Goal: Task Accomplishment & Management: Manage account settings

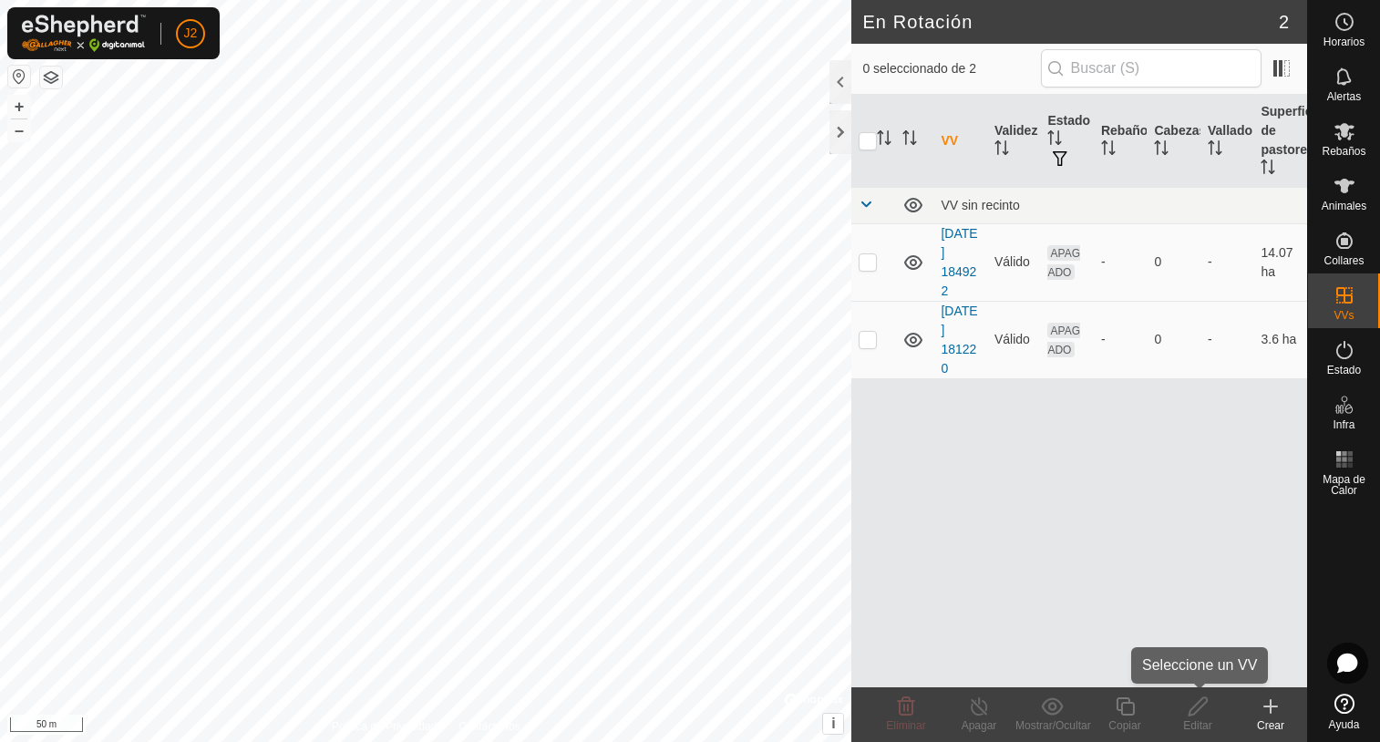
click at [1197, 725] on div "Editar" at bounding box center [1197, 725] width 73 height 16
click at [866, 264] on p-checkbox at bounding box center [868, 261] width 18 height 15
checkbox input "true"
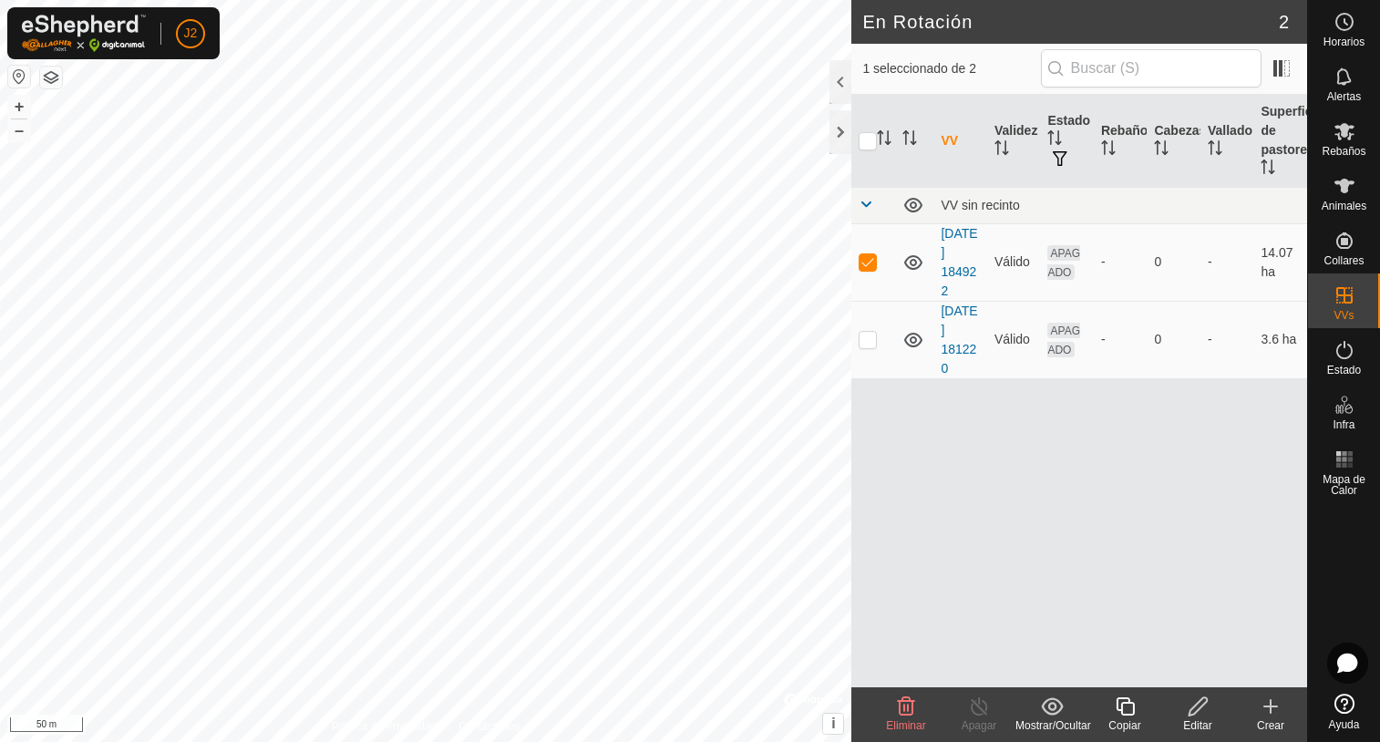
click at [1192, 712] on icon at bounding box center [1198, 707] width 23 height 22
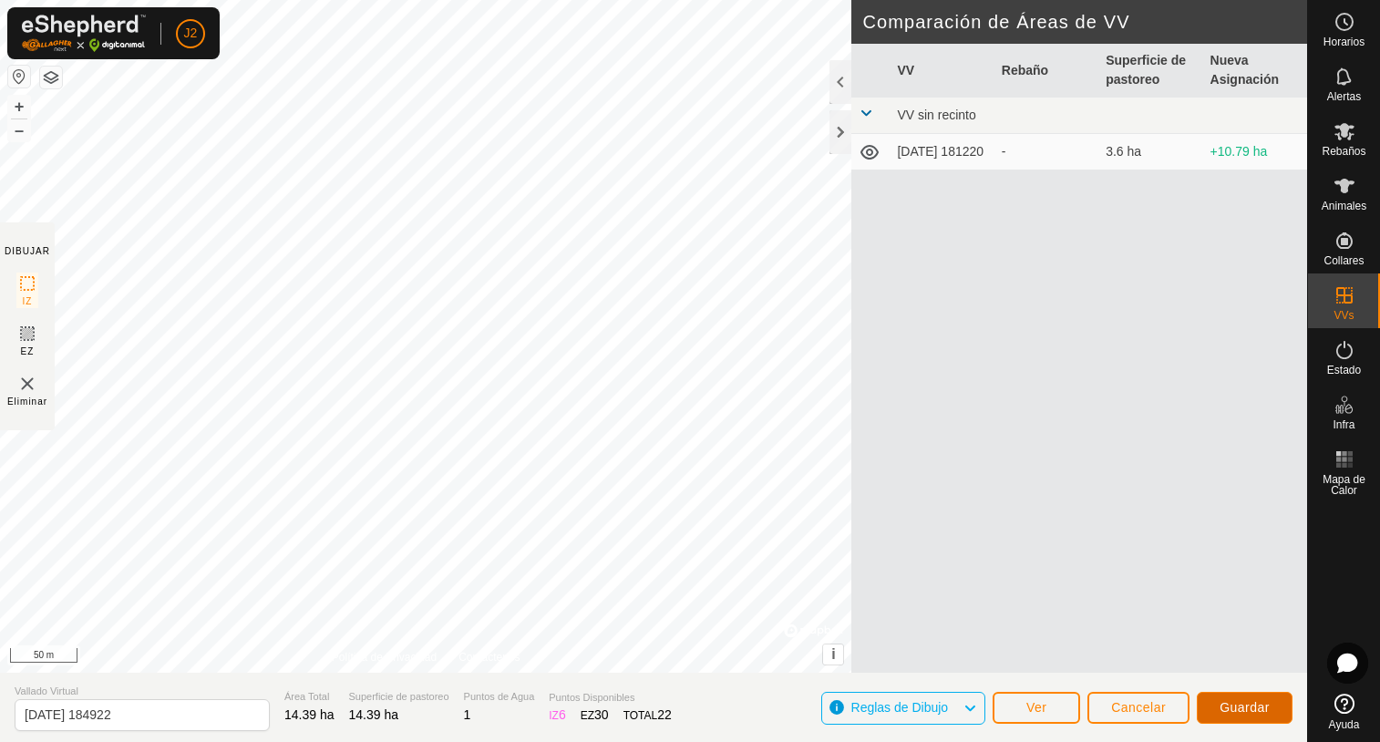
click at [1249, 716] on button "Guardar" at bounding box center [1245, 708] width 96 height 32
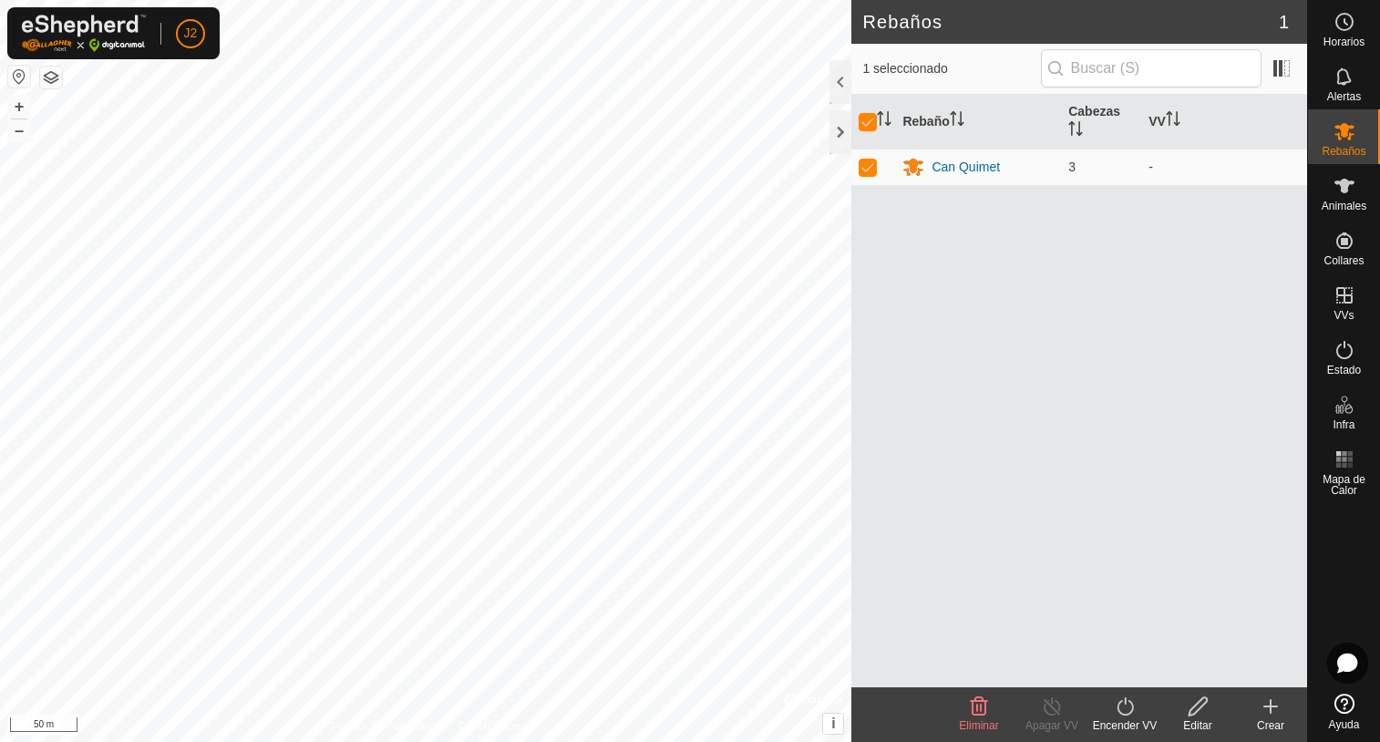
click at [1125, 708] on icon at bounding box center [1125, 707] width 23 height 22
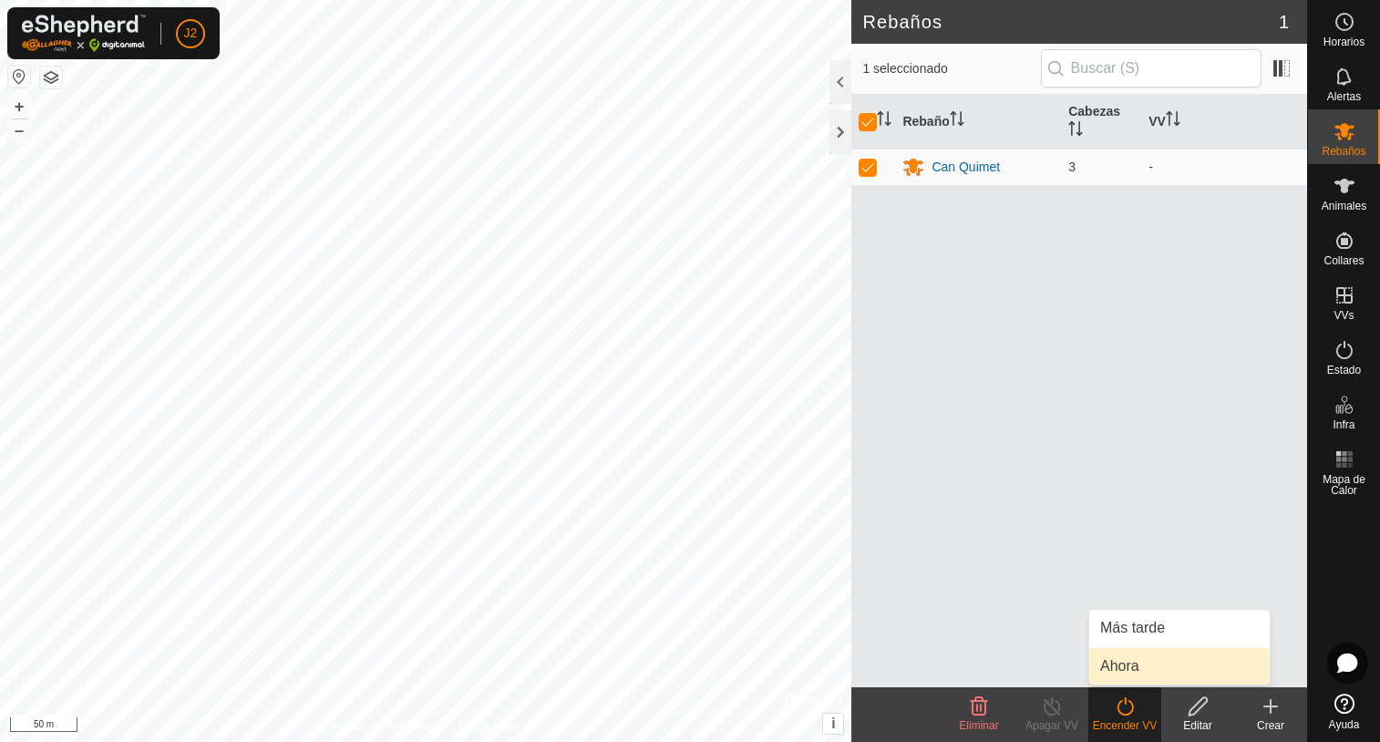
click at [1125, 669] on link "Ahora" at bounding box center [1179, 666] width 180 height 36
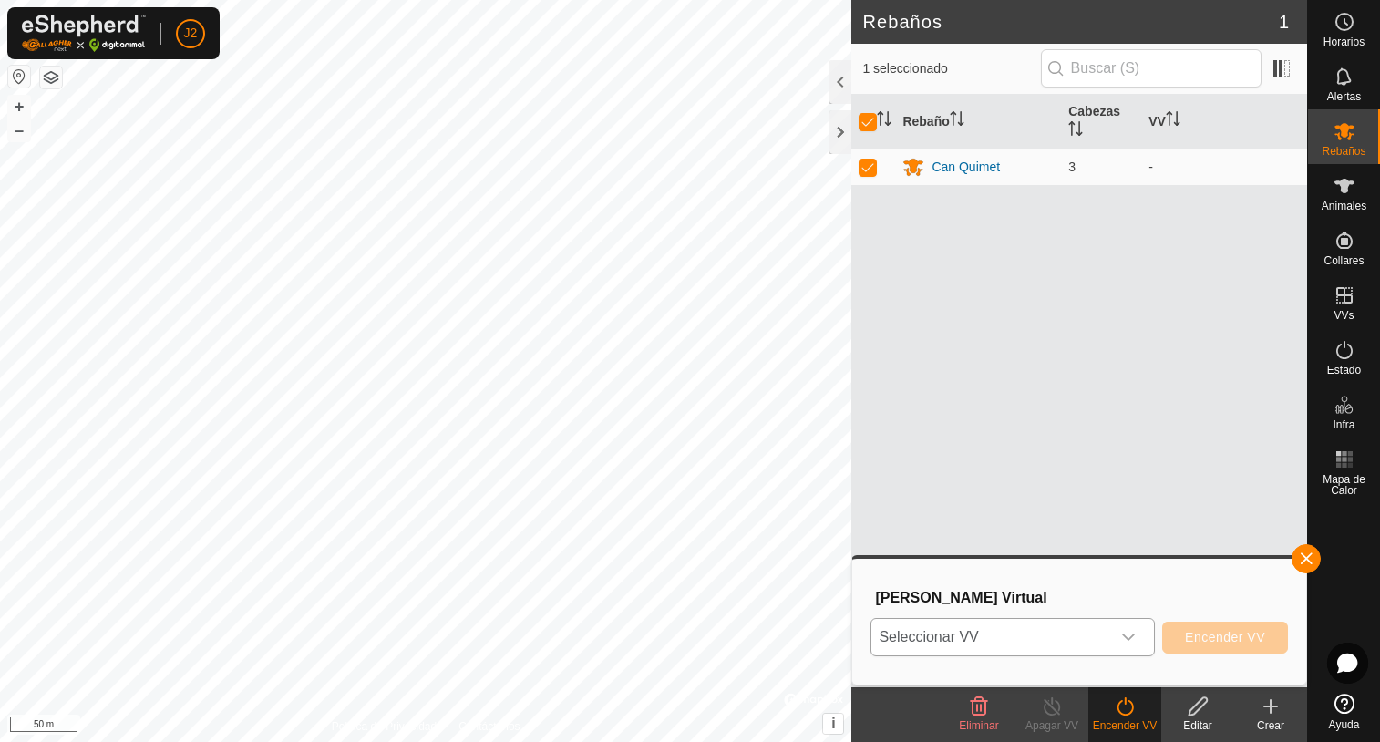
click at [1139, 643] on div "dropdown trigger" at bounding box center [1128, 637] width 36 height 36
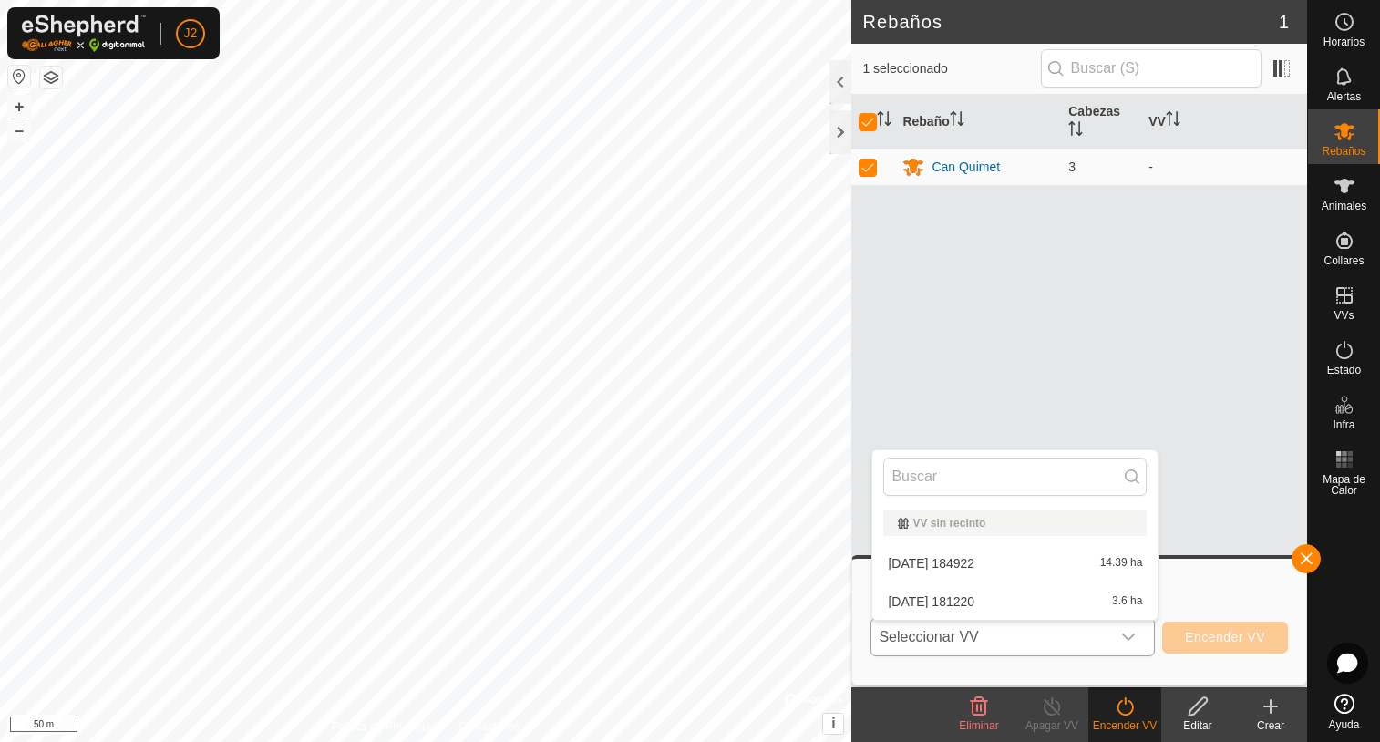
click at [1073, 569] on li "[DATE] 184922 14.39 ha" at bounding box center [1014, 563] width 285 height 36
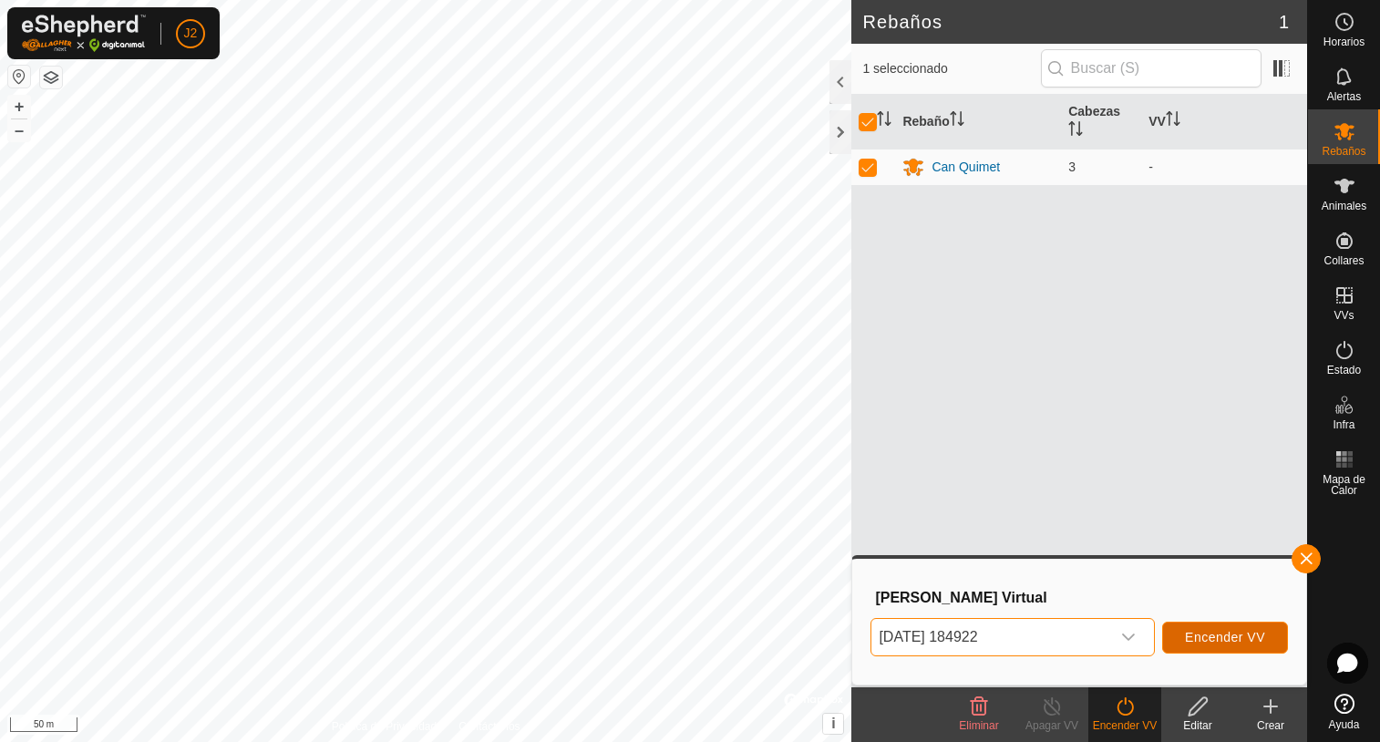
click at [1232, 641] on span "Encender VV" at bounding box center [1225, 637] width 80 height 15
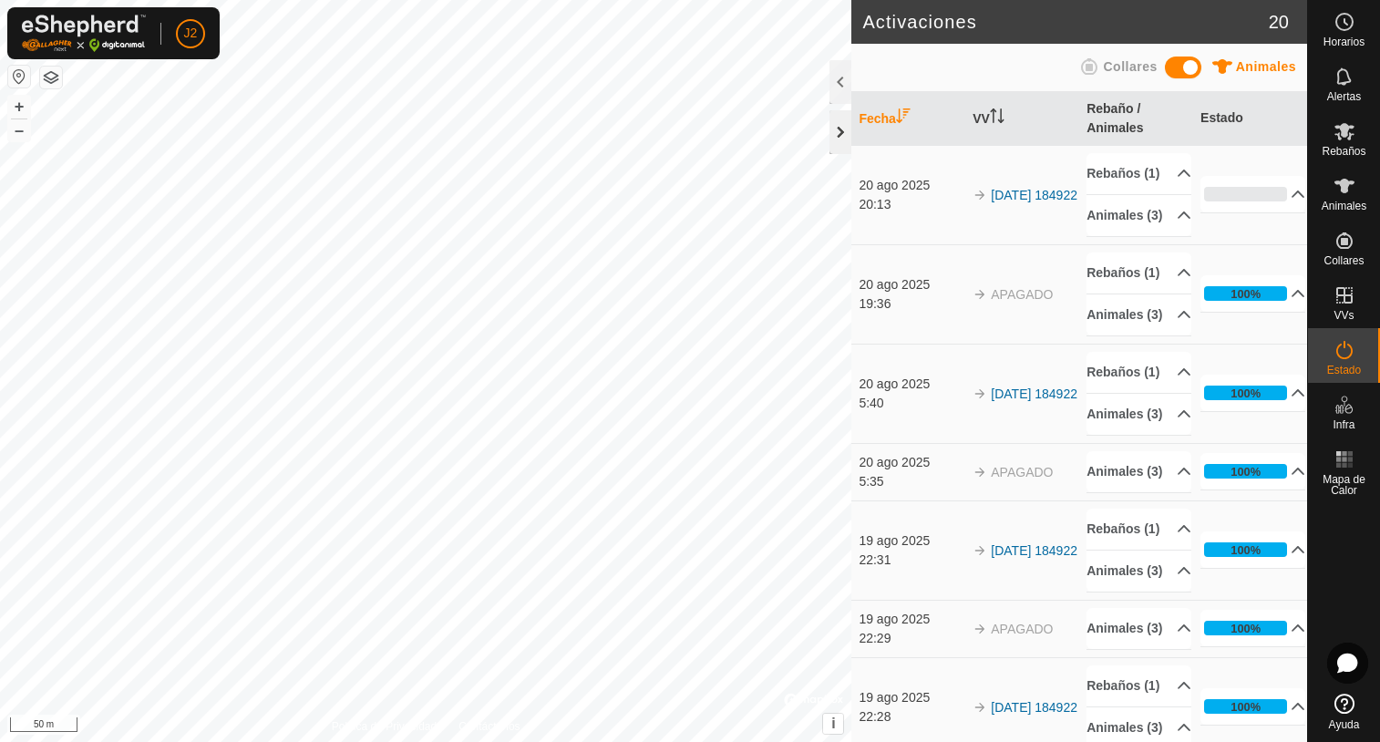
click at [840, 127] on div at bounding box center [840, 132] width 22 height 44
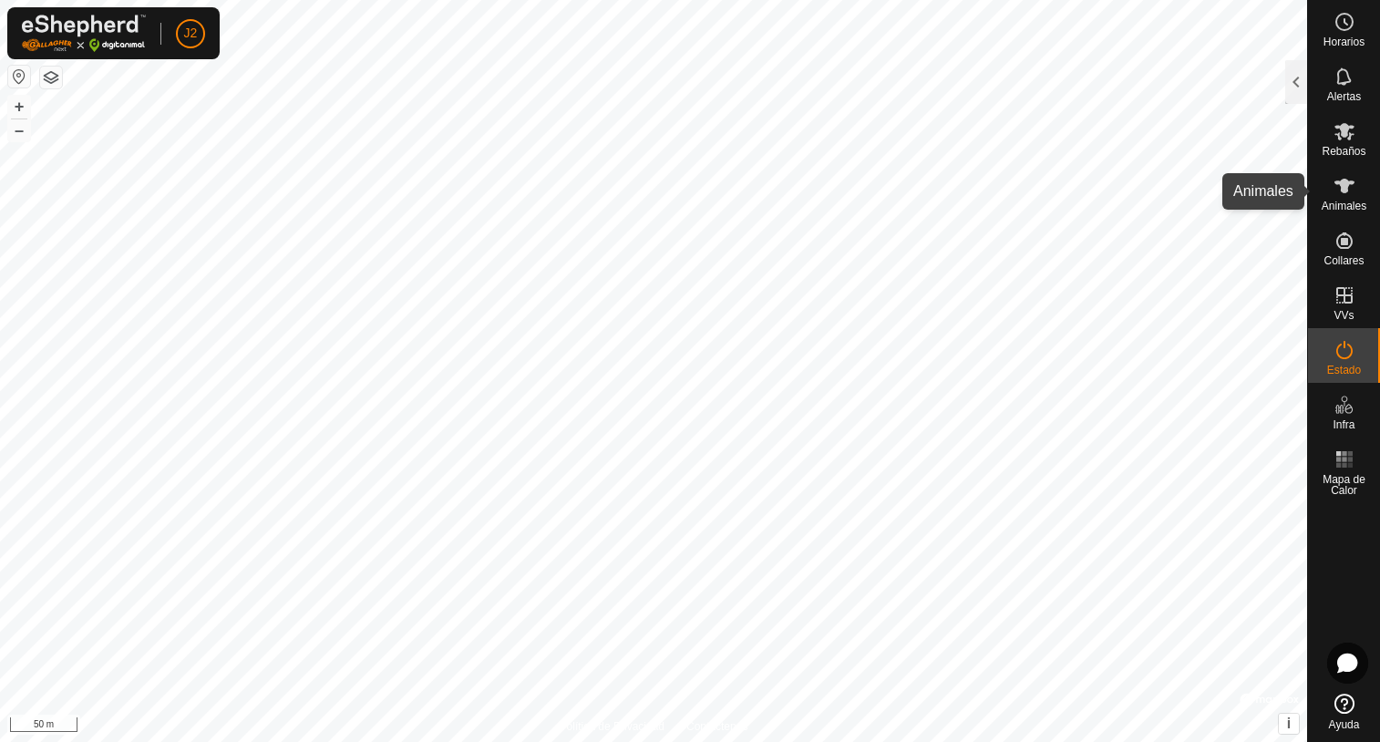
click at [1346, 192] on icon at bounding box center [1344, 186] width 20 height 15
click at [1293, 83] on div at bounding box center [1296, 82] width 22 height 44
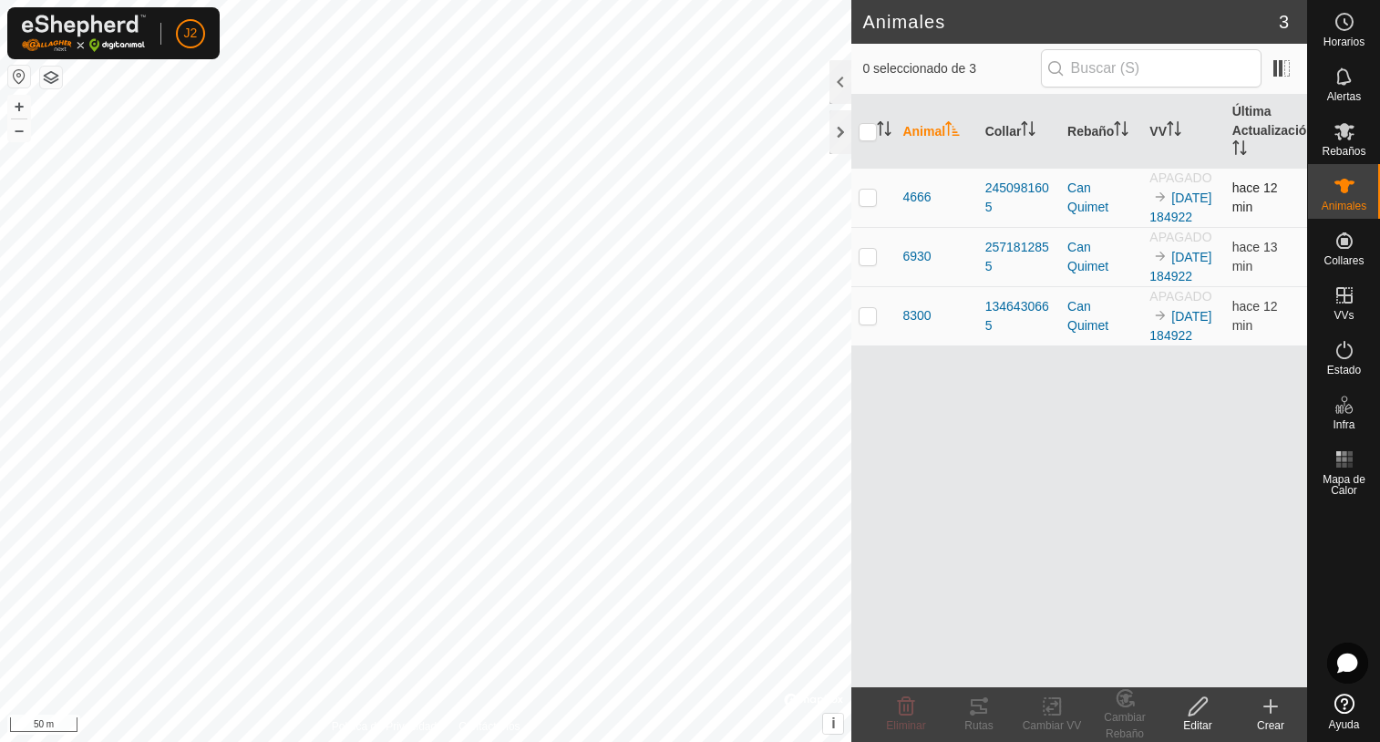
click at [871, 204] on p-checkbox at bounding box center [868, 197] width 18 height 15
checkbox input "true"
click at [976, 696] on icon at bounding box center [979, 707] width 22 height 22
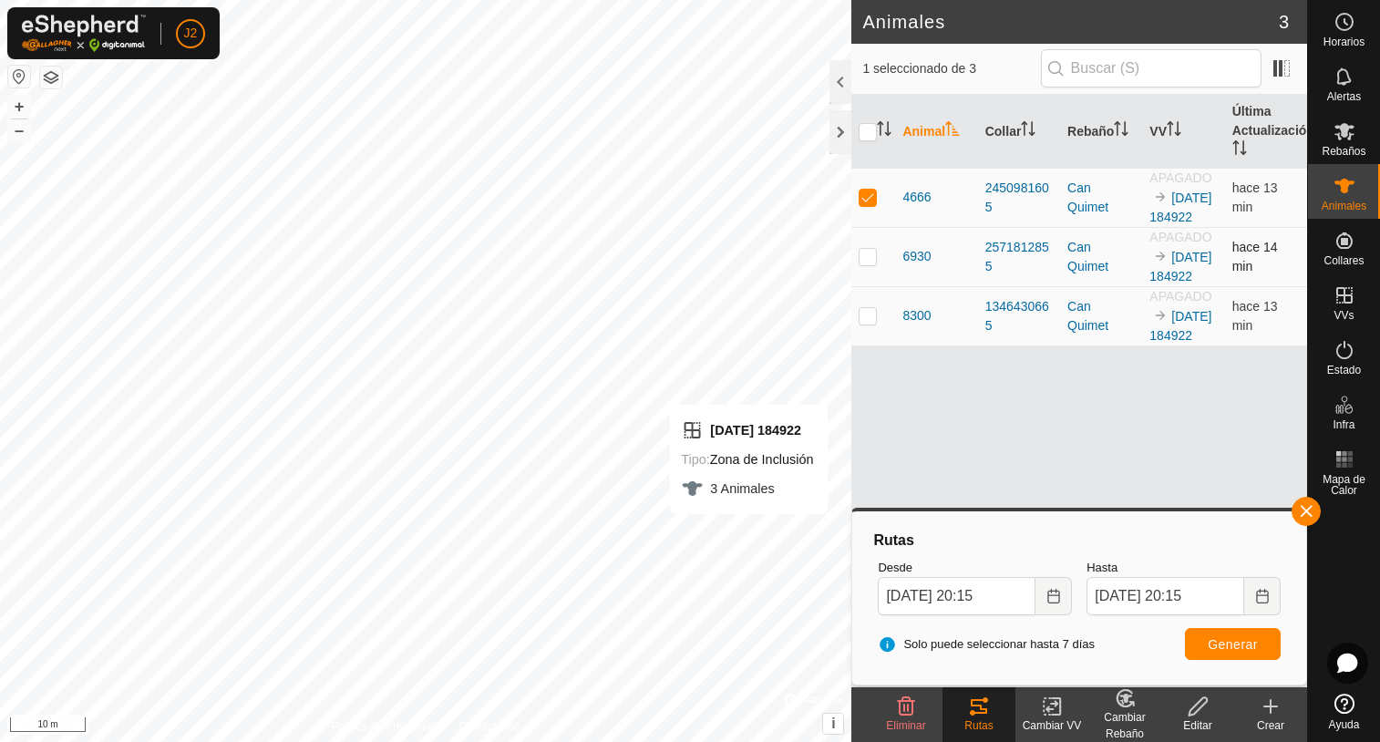
click at [871, 263] on p-checkbox at bounding box center [868, 256] width 18 height 15
checkbox input "true"
click at [864, 204] on p-checkbox at bounding box center [868, 197] width 18 height 15
checkbox input "false"
click at [1234, 644] on span "Generar" at bounding box center [1233, 644] width 50 height 15
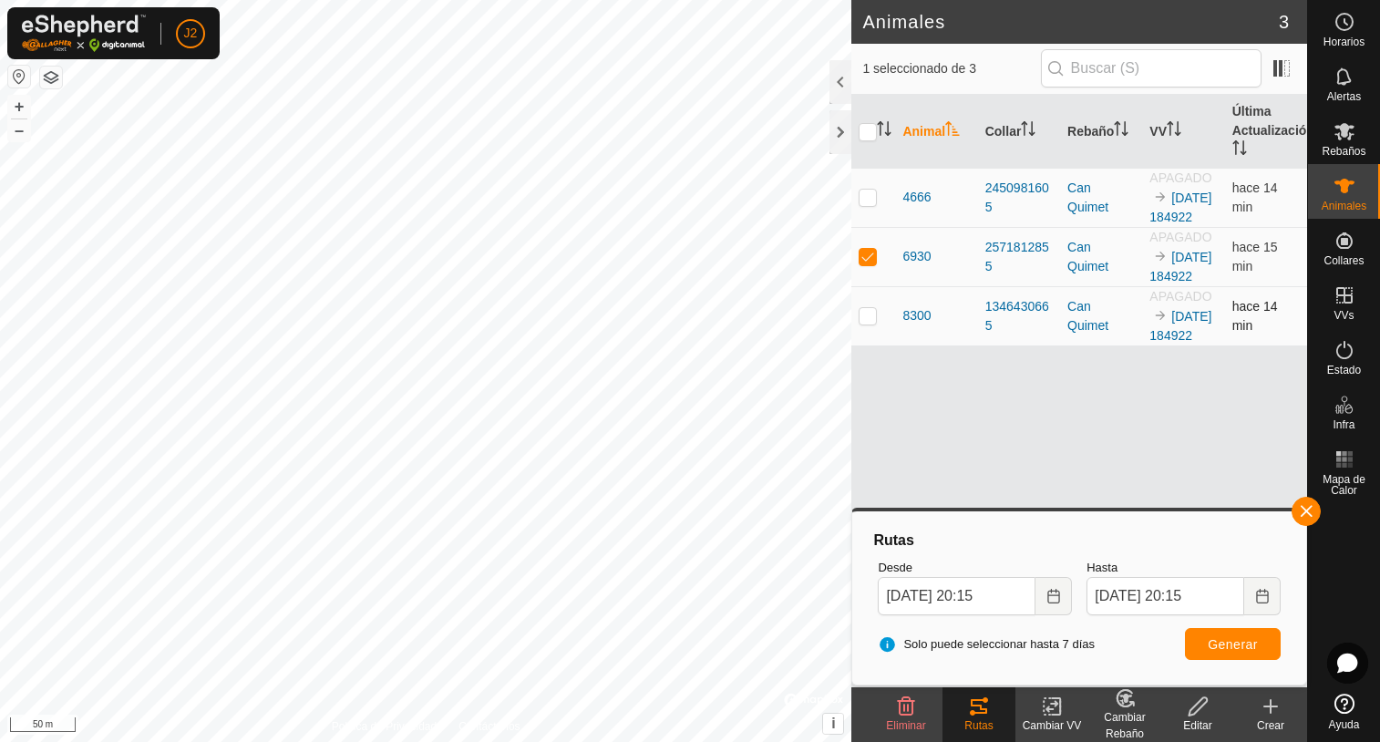
click at [867, 323] on p-checkbox at bounding box center [868, 315] width 18 height 15
checkbox input "true"
click at [865, 263] on p-checkbox at bounding box center [868, 256] width 18 height 15
checkbox input "false"
click at [1243, 644] on span "Generar" at bounding box center [1233, 644] width 50 height 15
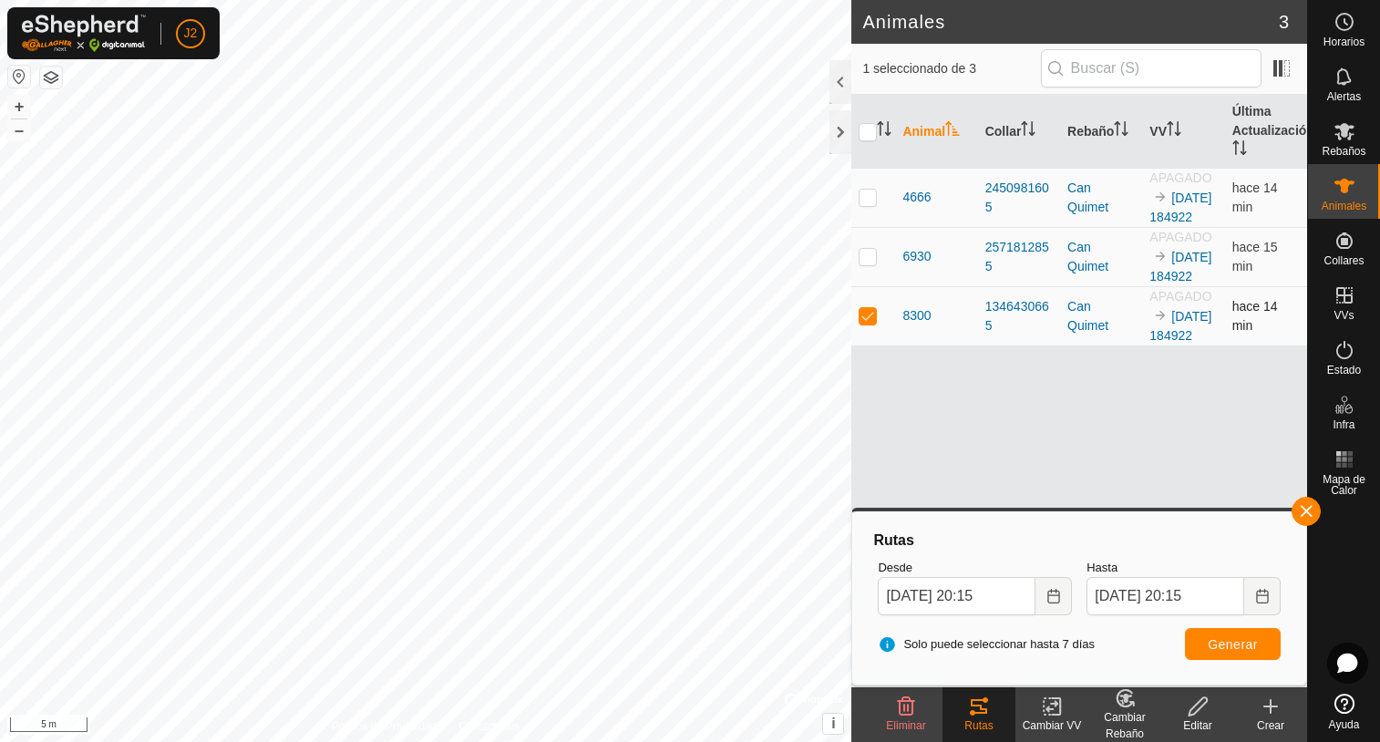
click at [871, 323] on p-checkbox at bounding box center [868, 315] width 18 height 15
checkbox input "false"
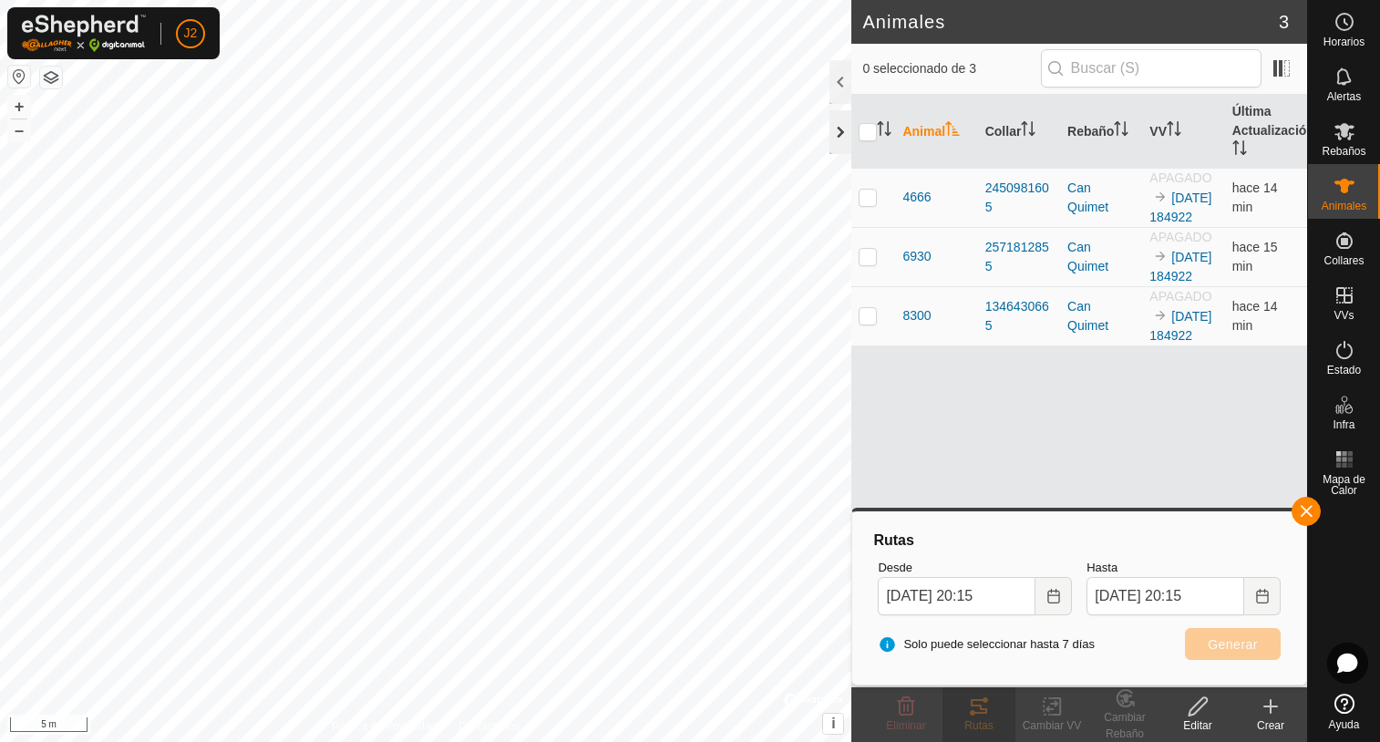
click at [835, 137] on div at bounding box center [840, 132] width 22 height 44
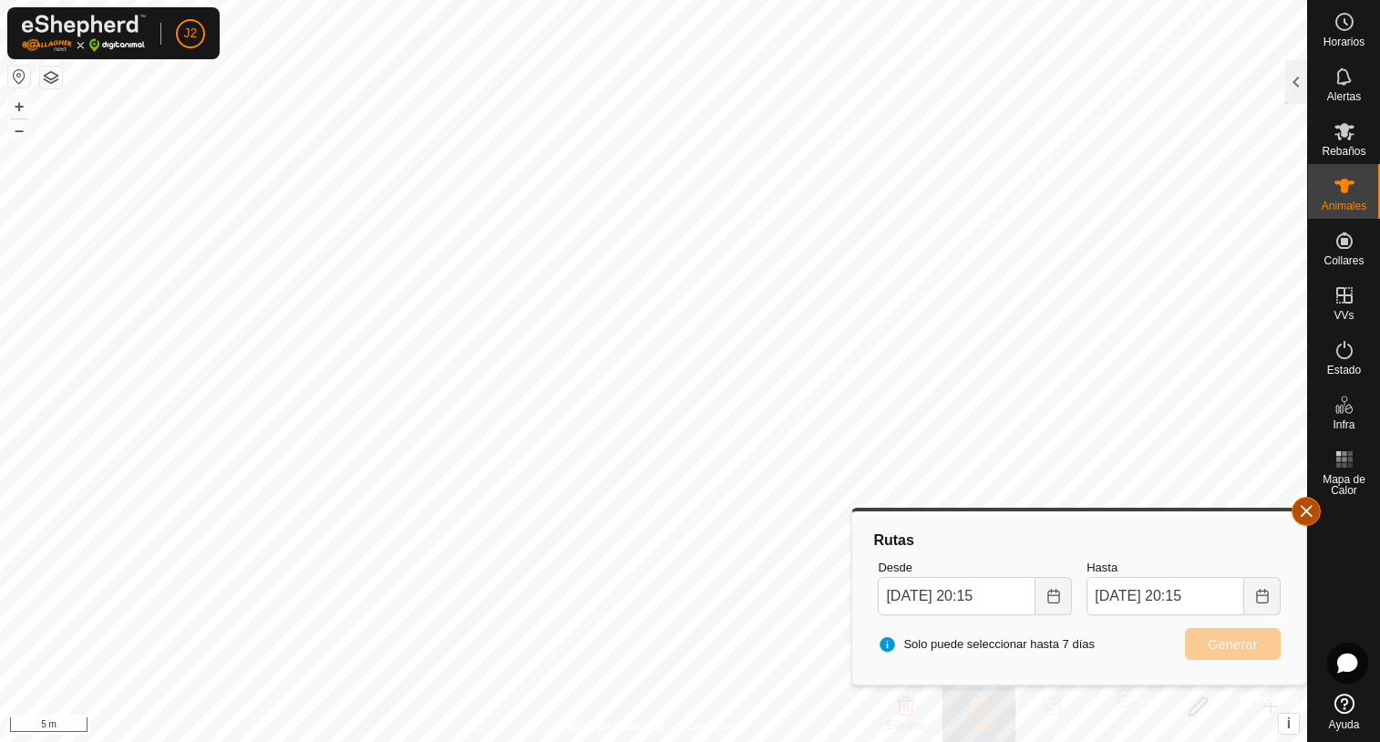
click at [1306, 517] on button "button" at bounding box center [1306, 511] width 29 height 29
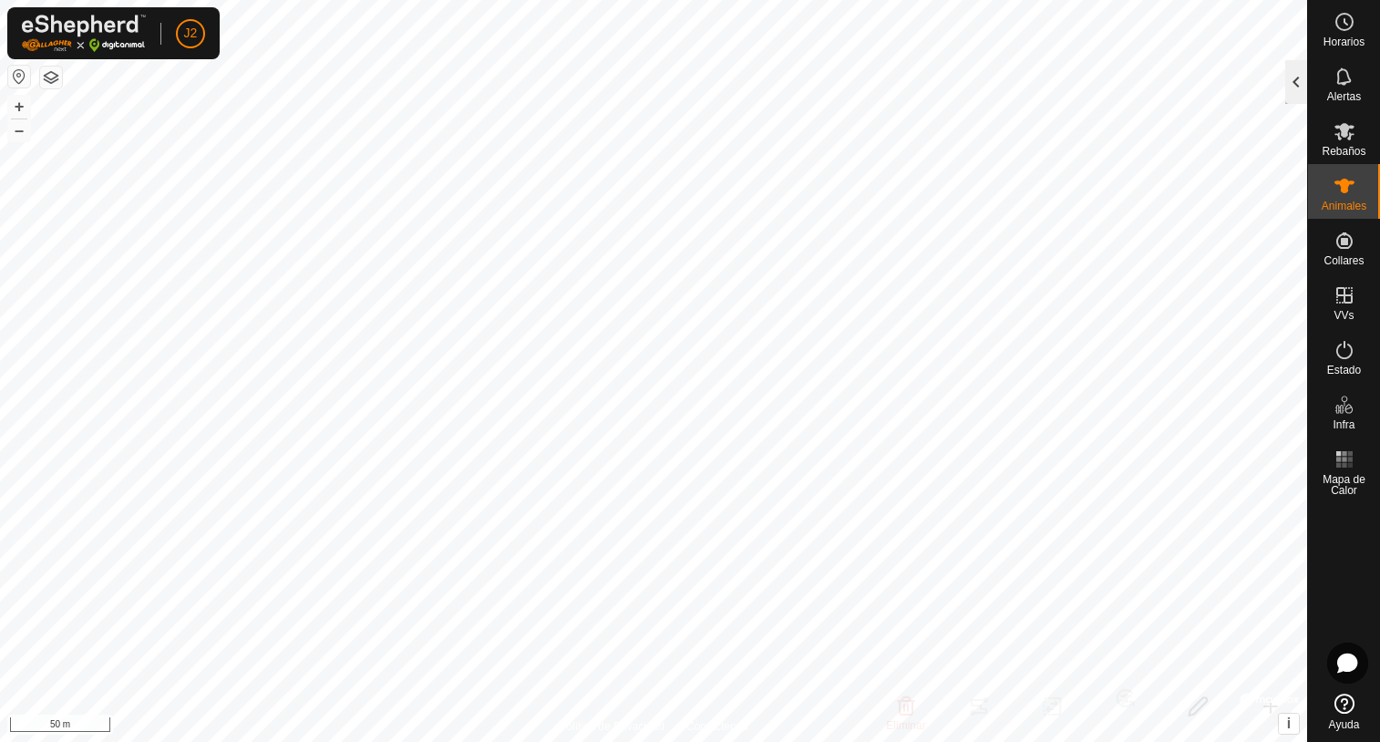
click at [1293, 88] on div at bounding box center [1296, 82] width 22 height 44
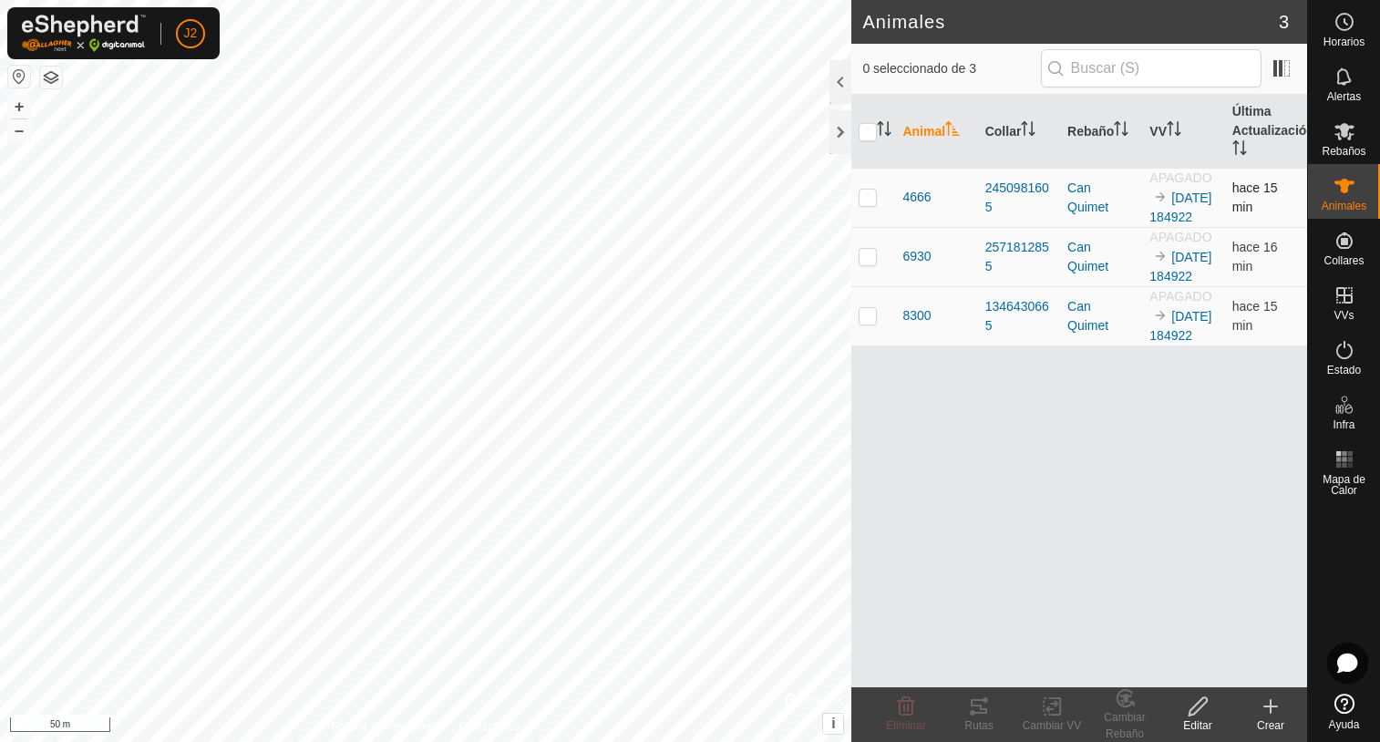
click at [869, 204] on p-checkbox at bounding box center [868, 197] width 18 height 15
click at [870, 204] on p-checkbox at bounding box center [868, 197] width 18 height 15
checkbox input "false"
click at [840, 147] on div at bounding box center [840, 132] width 22 height 44
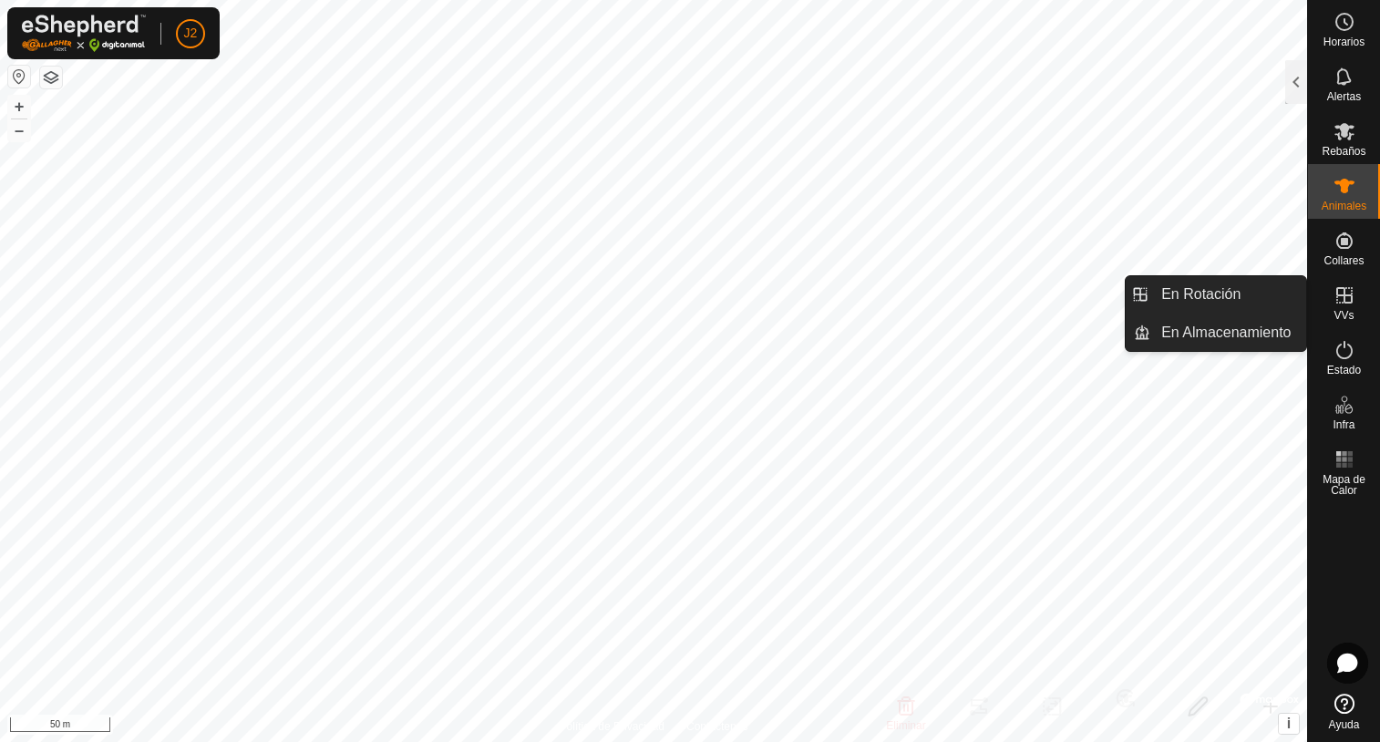
click at [1345, 302] on icon at bounding box center [1344, 295] width 16 height 16
click at [1235, 301] on link "En Rotación" at bounding box center [1228, 294] width 156 height 36
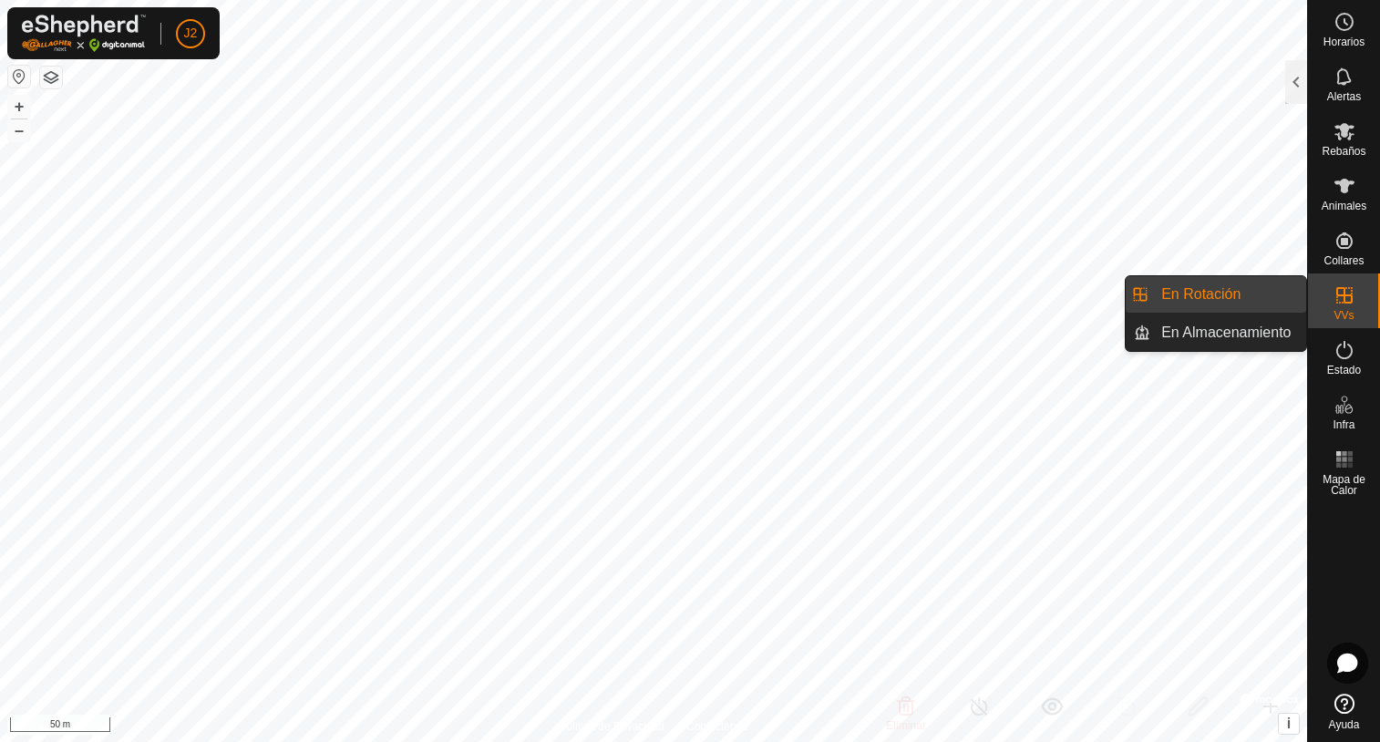
click at [1196, 292] on link "En Rotación" at bounding box center [1228, 294] width 156 height 36
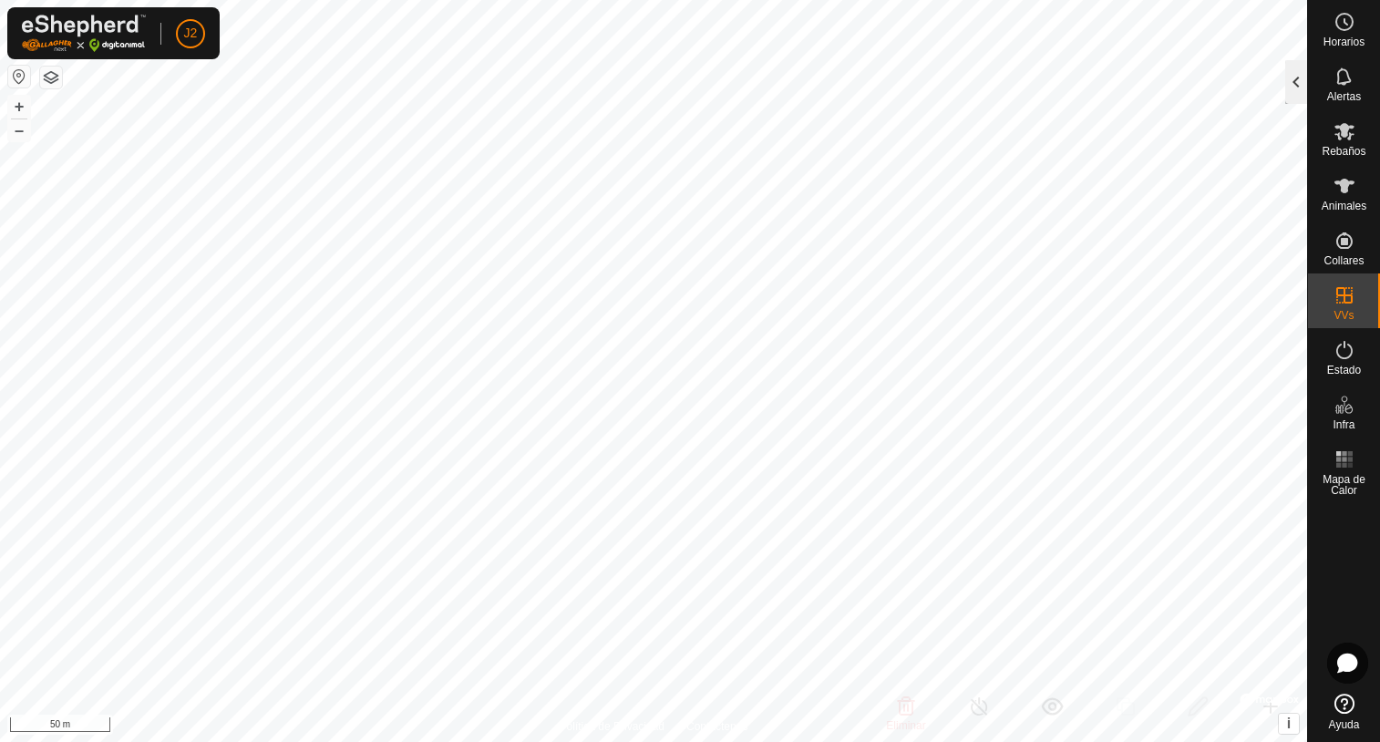
click at [1285, 82] on div at bounding box center [1296, 82] width 22 height 44
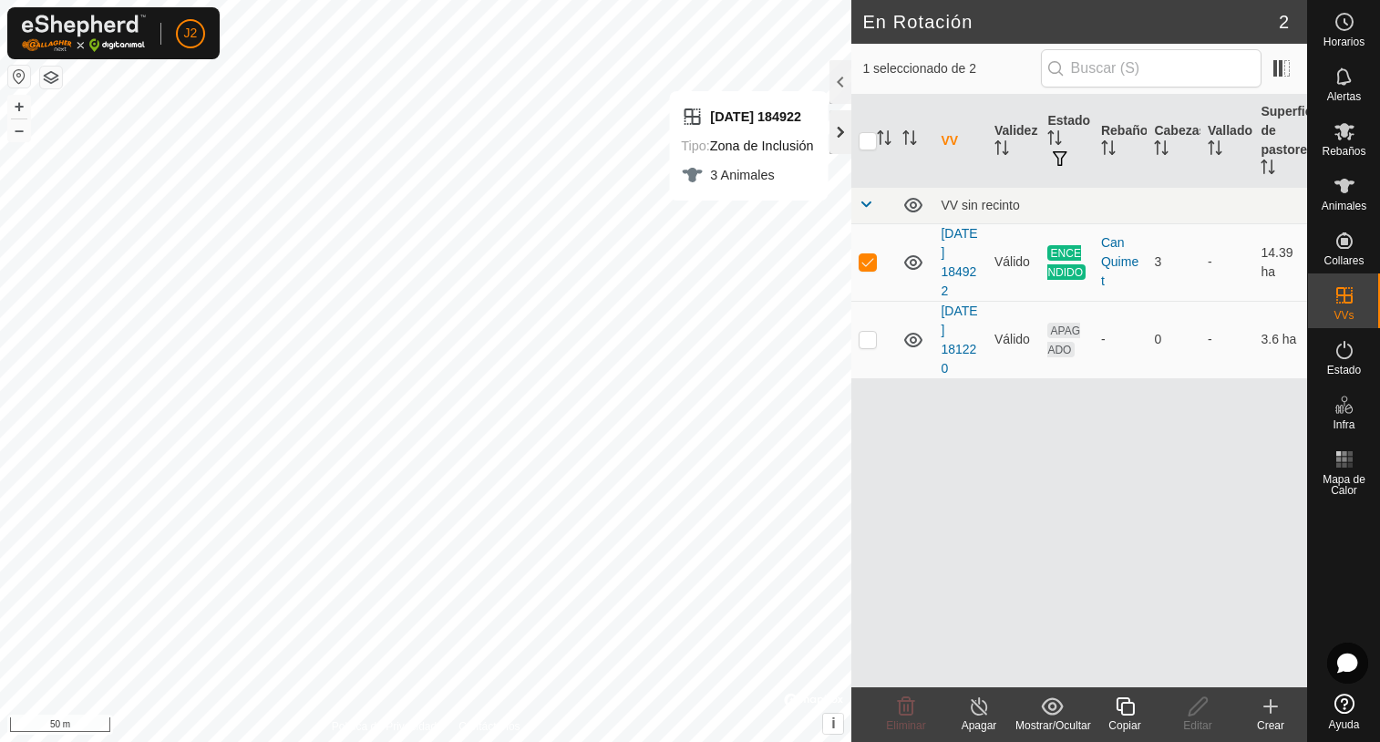
click at [840, 130] on div at bounding box center [840, 132] width 22 height 44
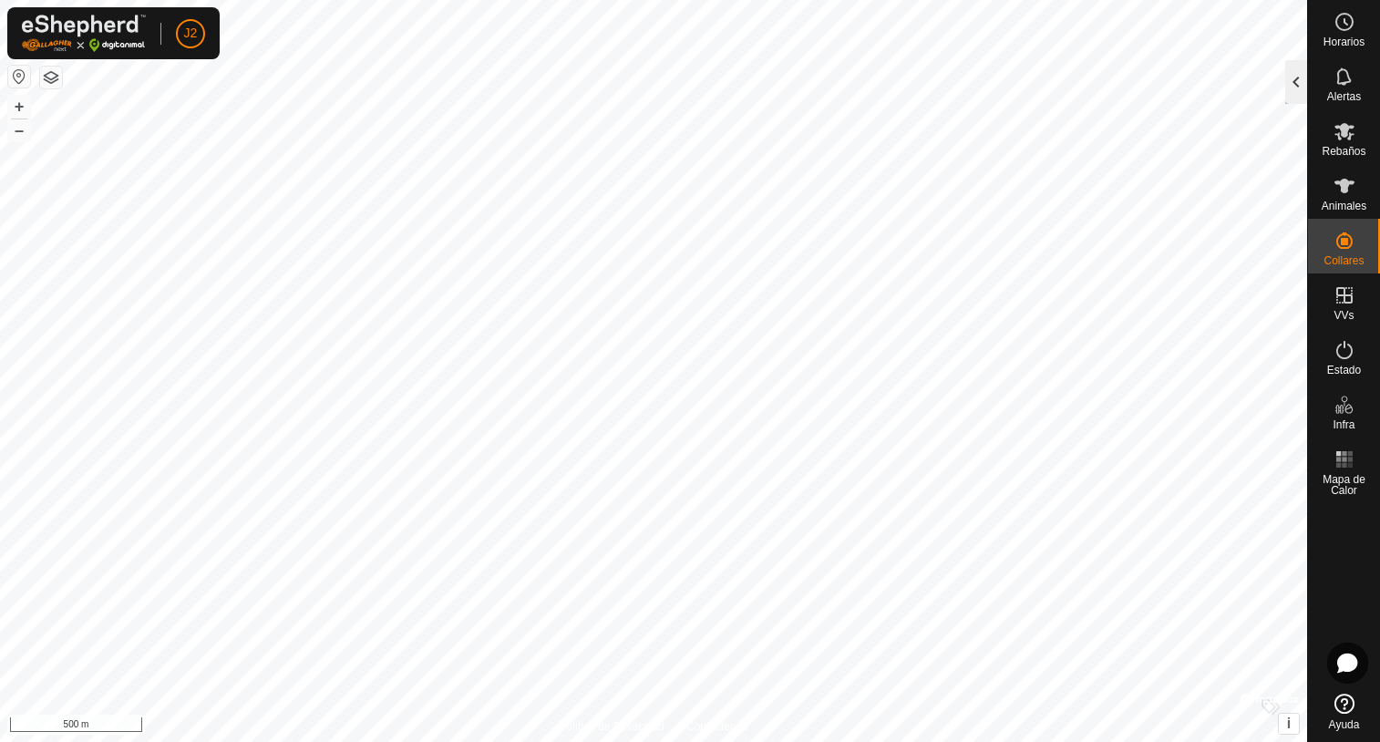
click at [1288, 86] on div at bounding box center [1296, 82] width 22 height 44
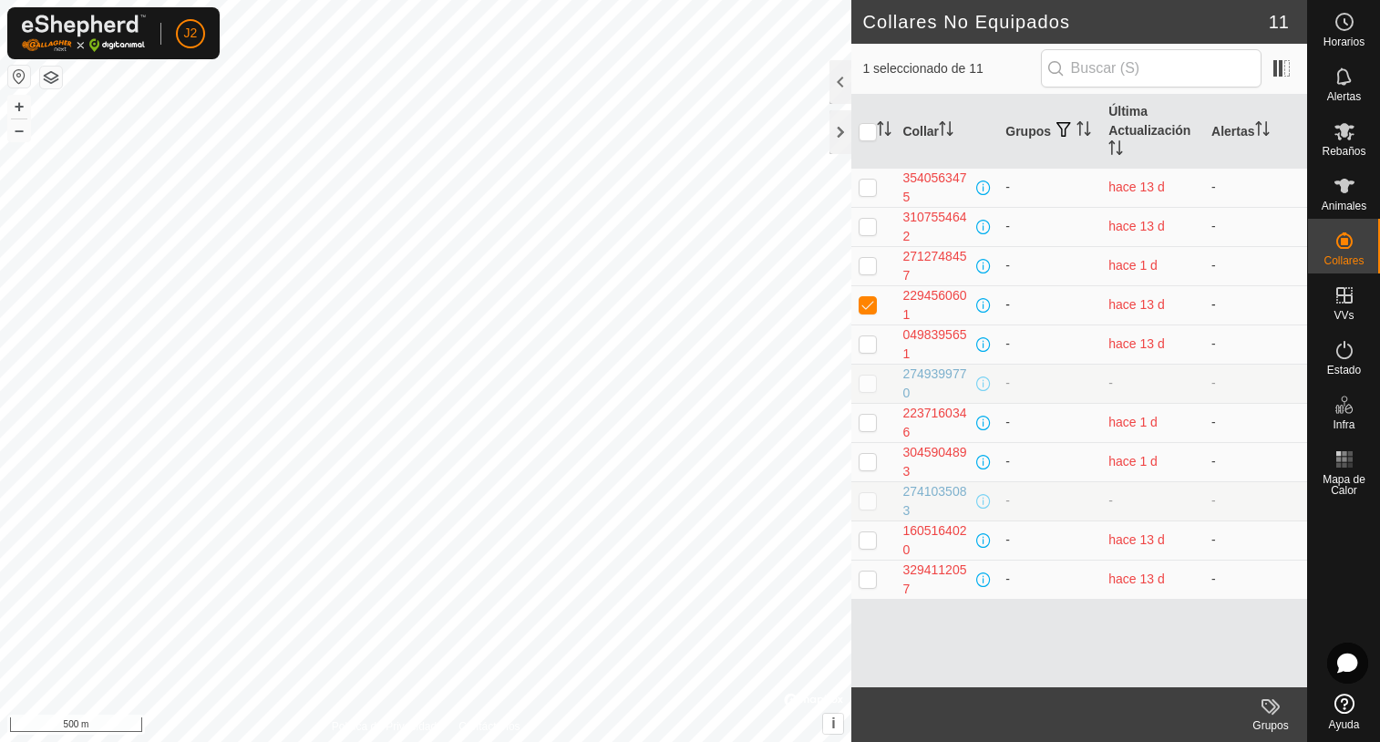
click at [873, 307] on p-checkbox at bounding box center [868, 304] width 18 height 15
checkbox input "false"
click at [839, 141] on div at bounding box center [840, 132] width 22 height 44
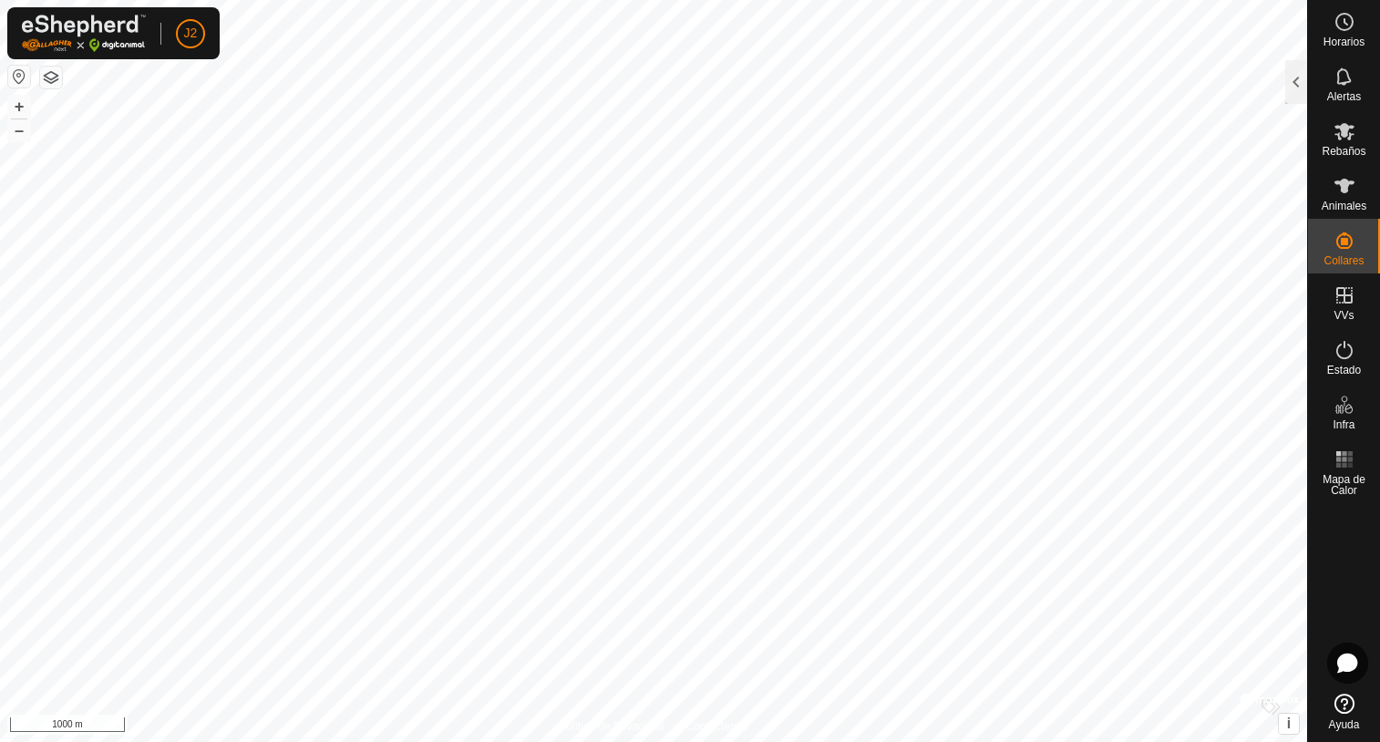
click at [698, 741] on html "J2 Horarios Alertas Rebaños Animales Collares VVs Estado Infra Mapa de Calor Ay…" at bounding box center [690, 371] width 1380 height 742
click at [1305, 90] on div at bounding box center [1296, 82] width 22 height 44
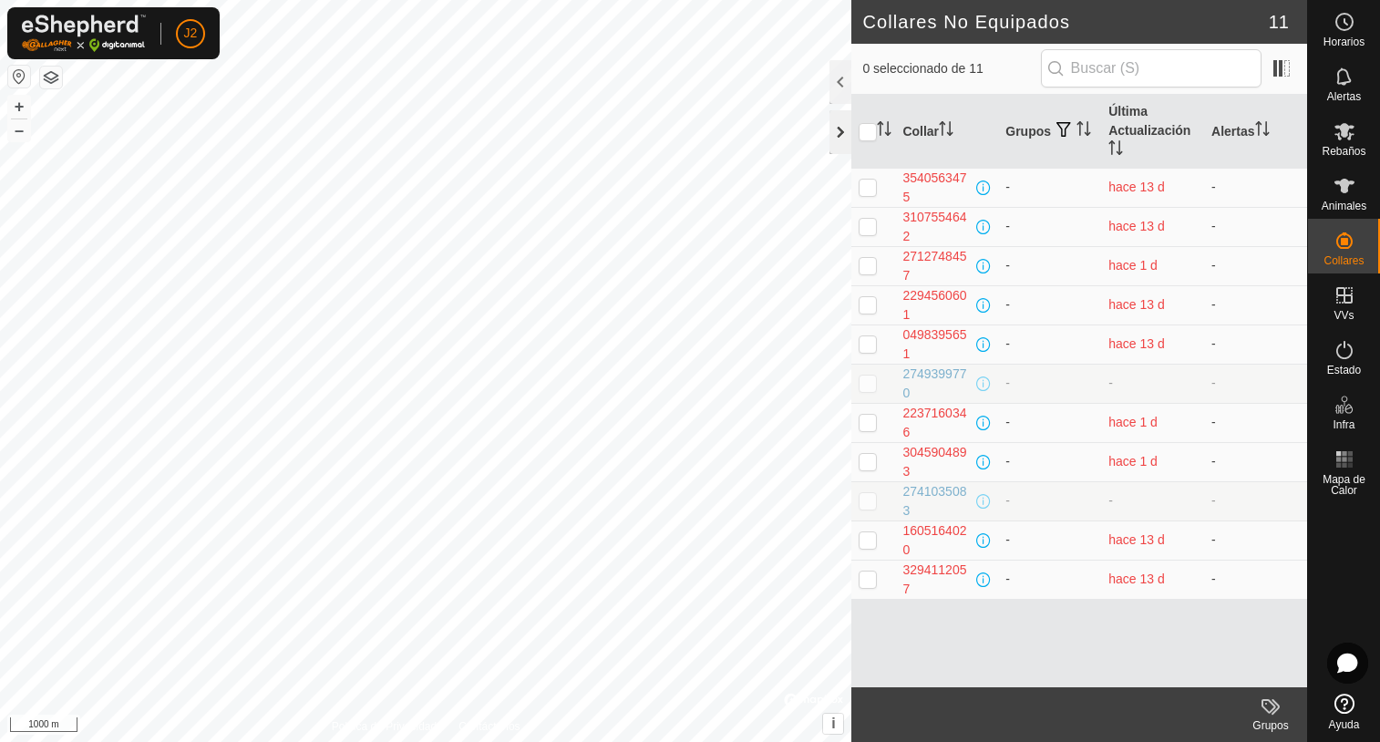
click at [842, 140] on div at bounding box center [840, 132] width 22 height 44
